Goal: Check status: Check status

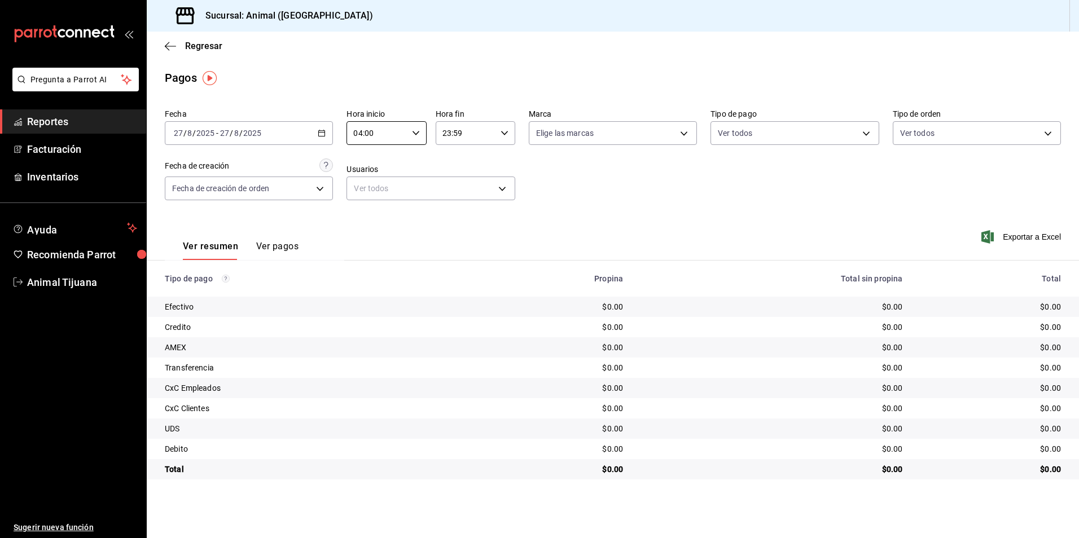
click at [534, 225] on div "Ver resumen Ver pagos Exportar a Excel" at bounding box center [613, 244] width 932 height 60
click at [588, 263] on th "Propina" at bounding box center [550, 279] width 164 height 36
click at [595, 239] on div "Ver resumen Ver pagos Exportar a Excel" at bounding box center [613, 244] width 932 height 60
drag, startPoint x: 595, startPoint y: 239, endPoint x: 611, endPoint y: 197, distance: 45.4
click at [611, 197] on div "Fecha [DATE] [DATE] - [DATE] [DATE] Hora inicio 04:00 Hora inicio Hora fin 23:5…" at bounding box center [613, 158] width 896 height 109
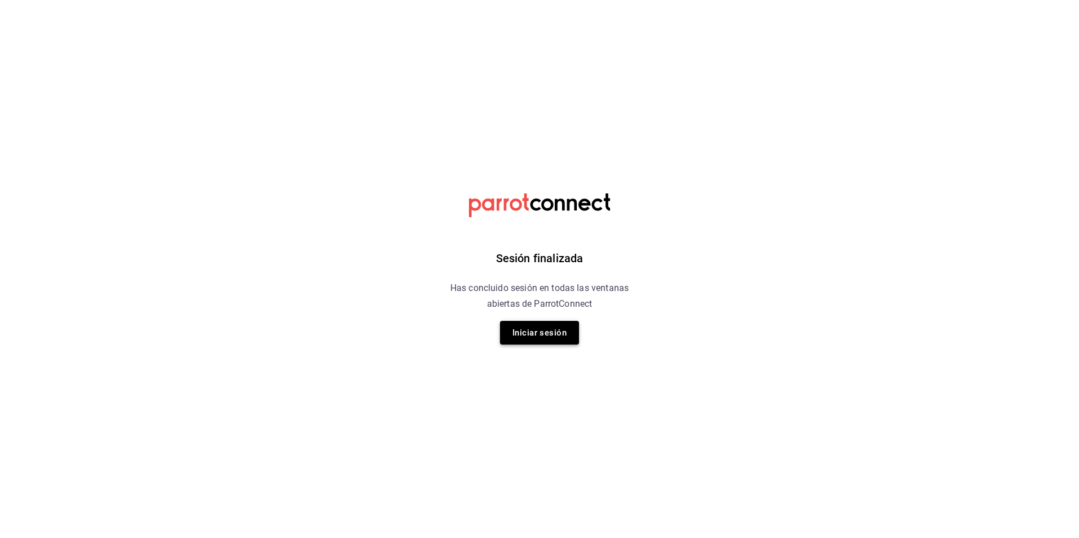
click at [562, 330] on button "Iniciar sesión" at bounding box center [539, 333] width 79 height 24
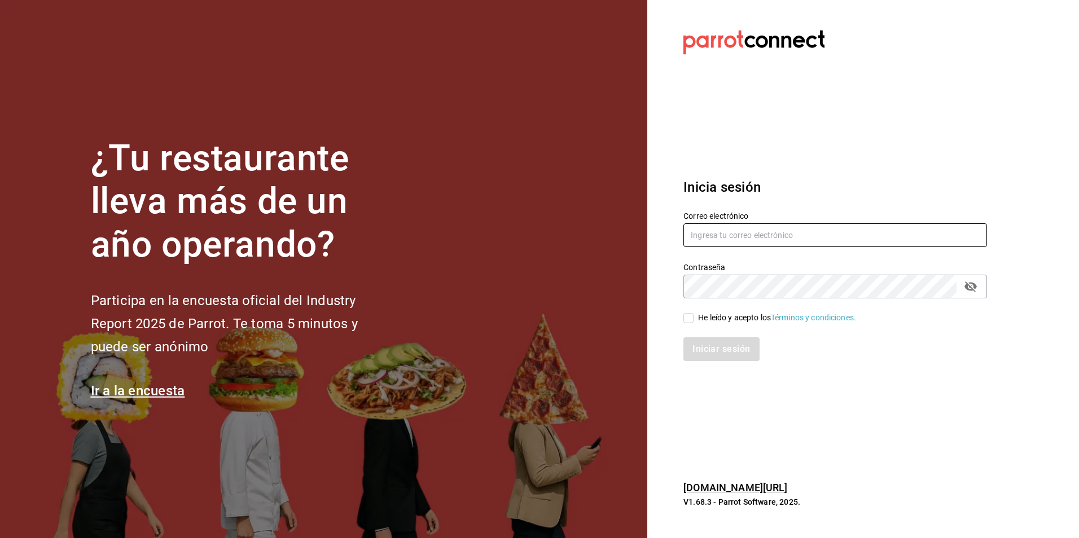
type input "[EMAIL_ADDRESS][DOMAIN_NAME]"
click at [692, 322] on input "He leído y acepto los Términos y condiciones." at bounding box center [688, 318] width 10 height 10
checkbox input "true"
click at [705, 343] on button "Iniciar sesión" at bounding box center [721, 349] width 77 height 24
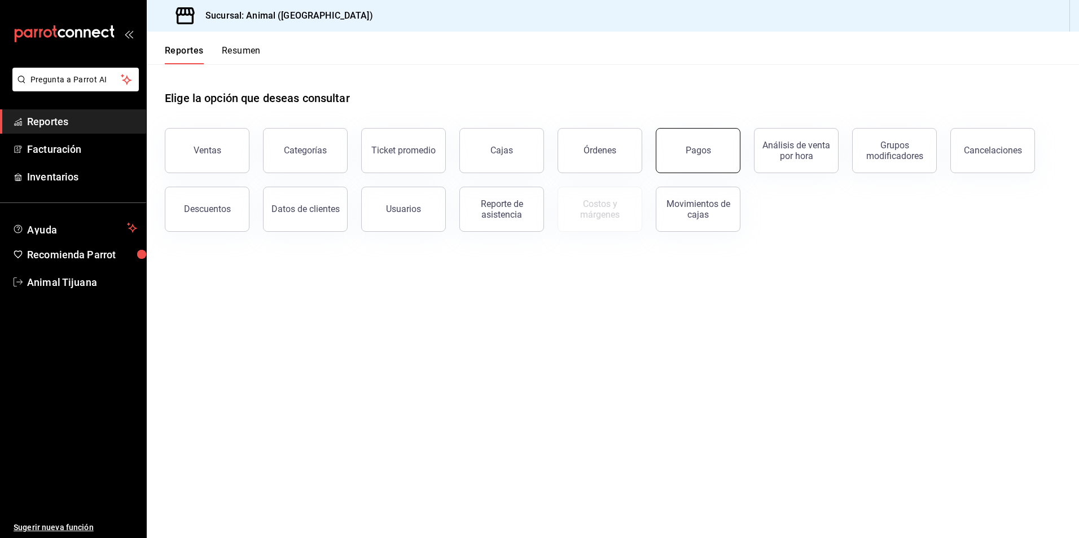
click at [678, 150] on button "Pagos" at bounding box center [698, 150] width 85 height 45
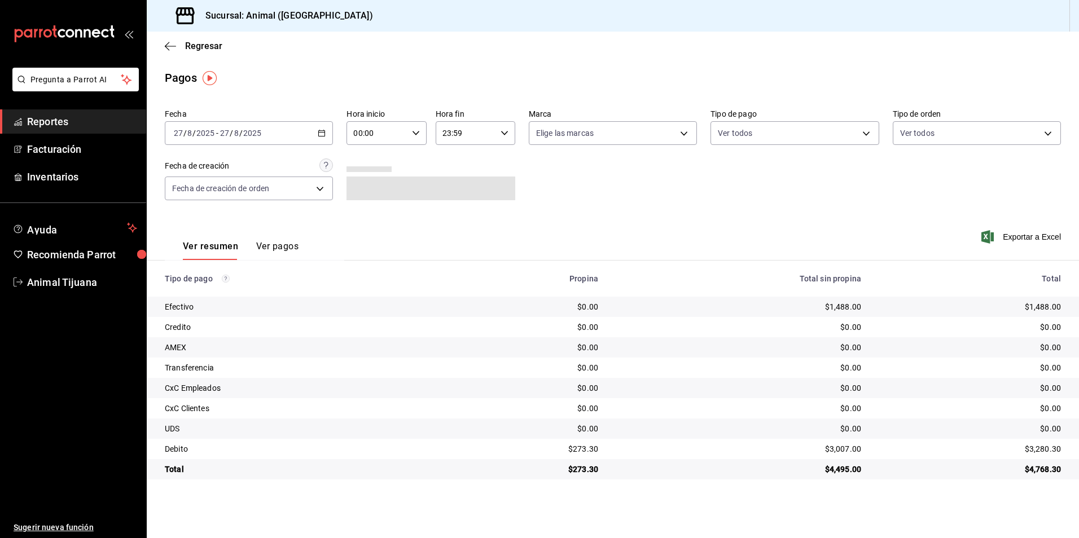
click at [323, 125] on div "2025-08-27 27 / 8 / 2025 - 2025-08-27 27 / 8 / 2025" at bounding box center [249, 133] width 168 height 24
click at [203, 166] on span "Hoy" at bounding box center [217, 167] width 87 height 12
click at [383, 134] on input "00:00" at bounding box center [376, 133] width 60 height 23
click at [366, 210] on span "04" at bounding box center [367, 213] width 22 height 9
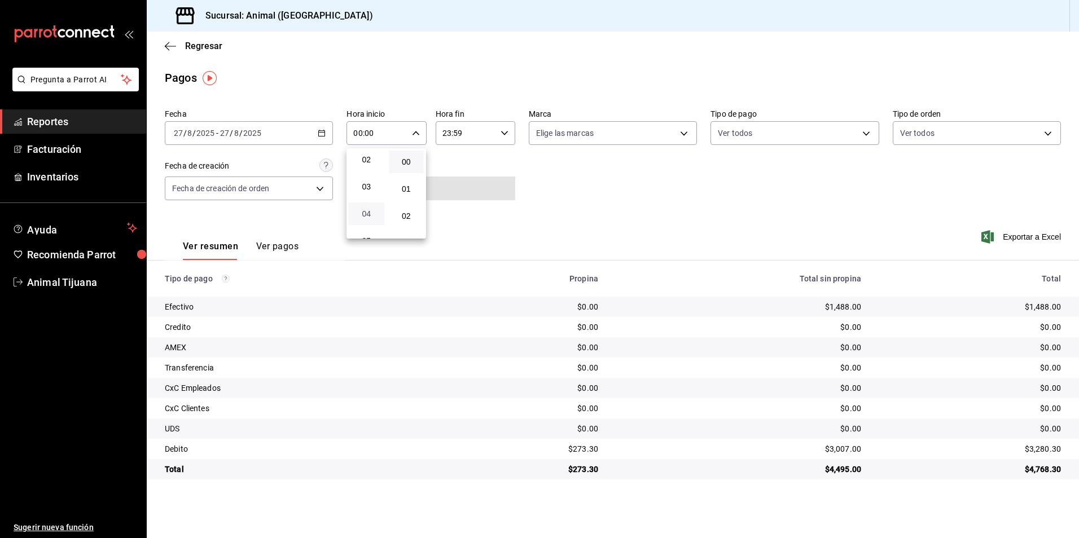
type input "04:00"
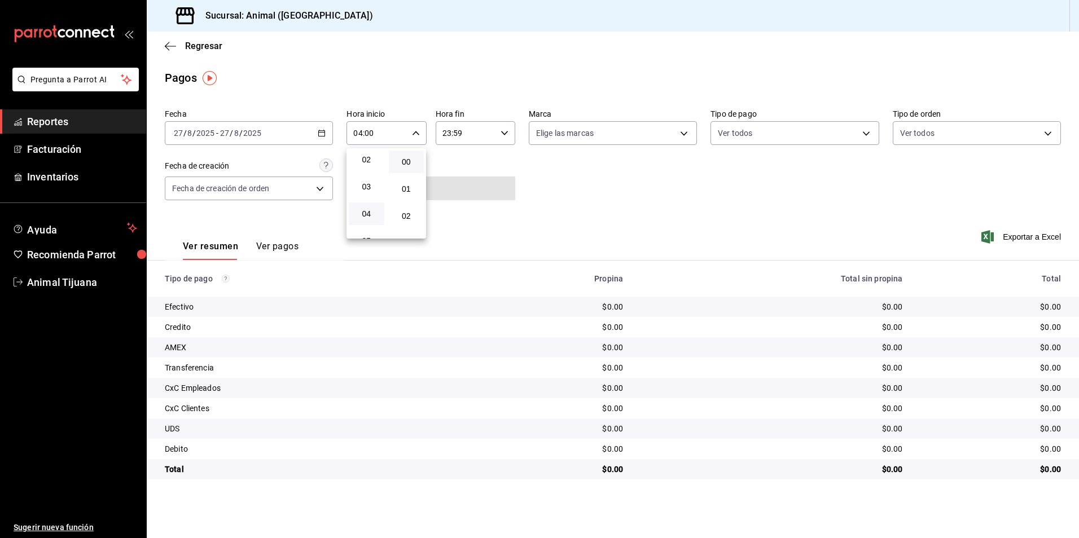
click at [608, 217] on div at bounding box center [539, 269] width 1079 height 538
click at [849, 220] on div "Ver resumen Ver pagos Exportar a Excel" at bounding box center [613, 244] width 932 height 60
